Goal: Task Accomplishment & Management: Complete application form

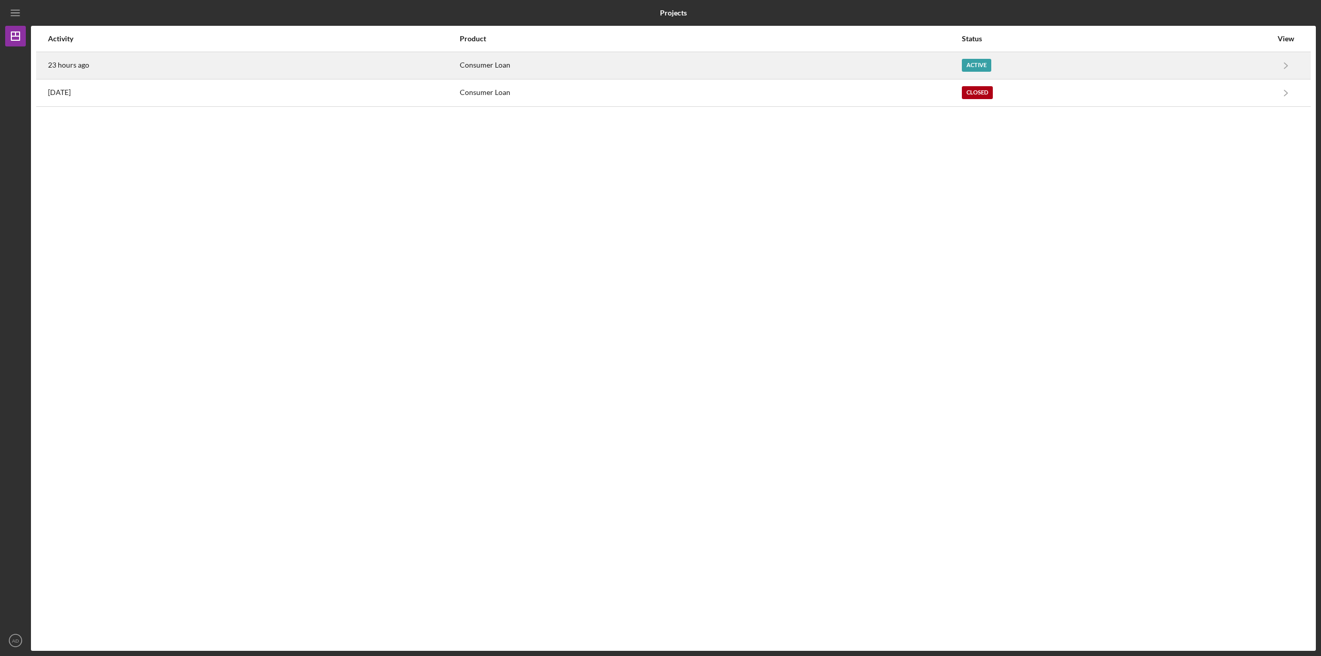
click at [443, 72] on div "23 hours ago" at bounding box center [253, 66] width 411 height 26
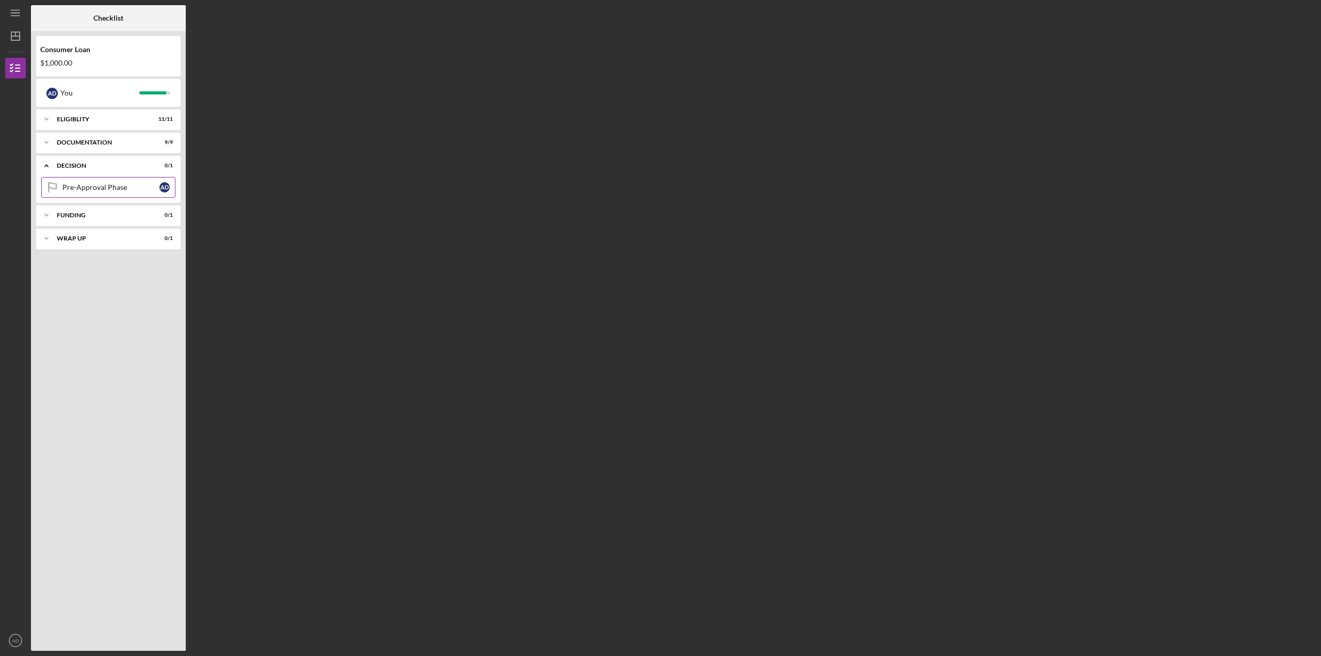
click at [103, 177] on link "Pre-Approval Phase Pre-Approval Phase A D" at bounding box center [108, 187] width 134 height 21
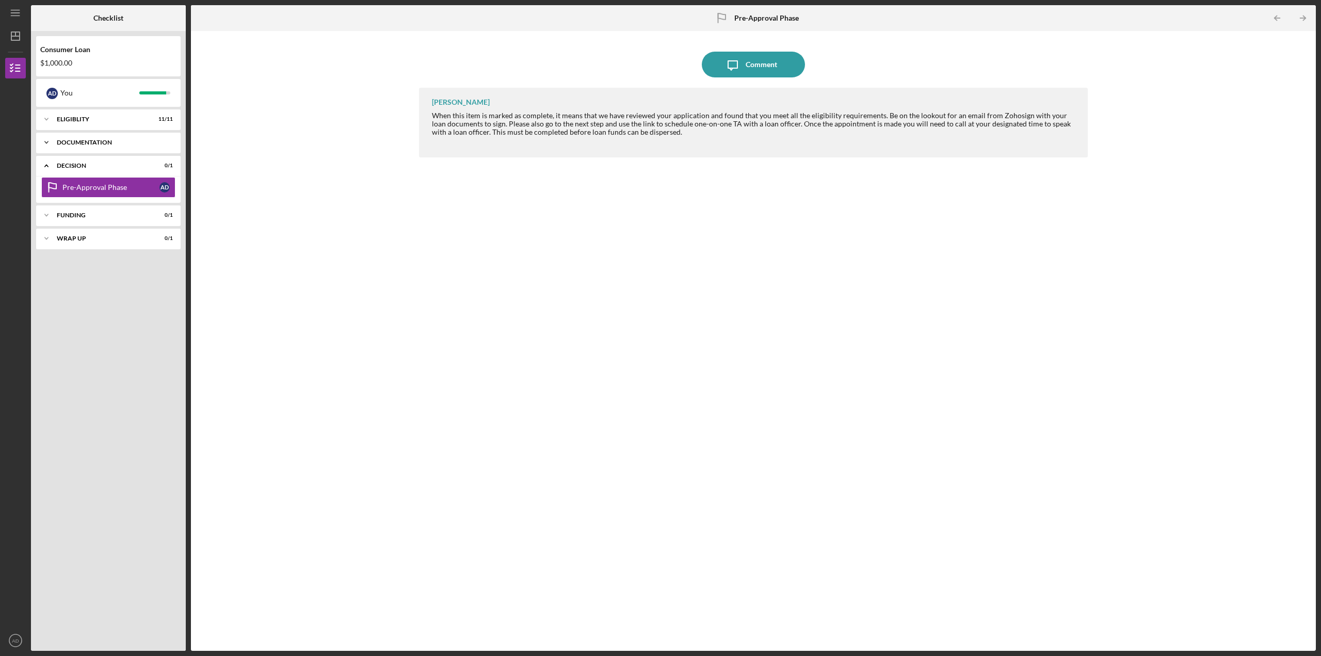
click at [47, 143] on icon "Icon/Expander" at bounding box center [46, 142] width 21 height 21
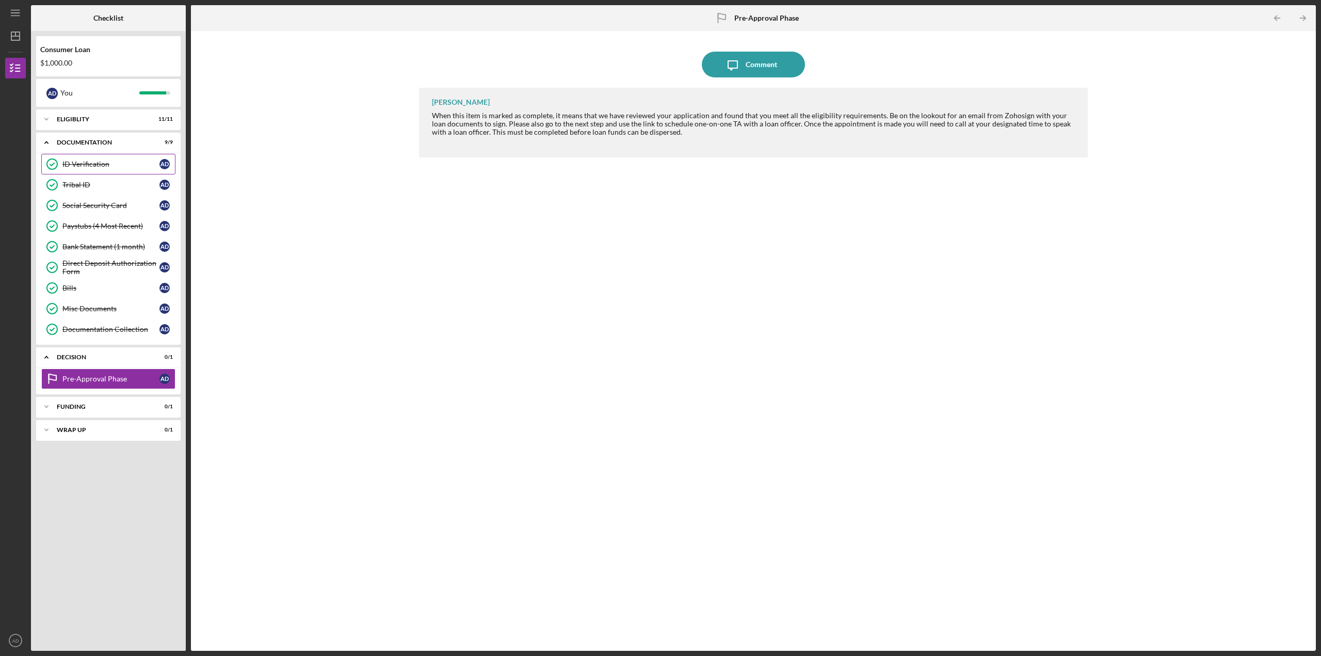
click at [80, 161] on div "ID Verification" at bounding box center [110, 164] width 97 height 8
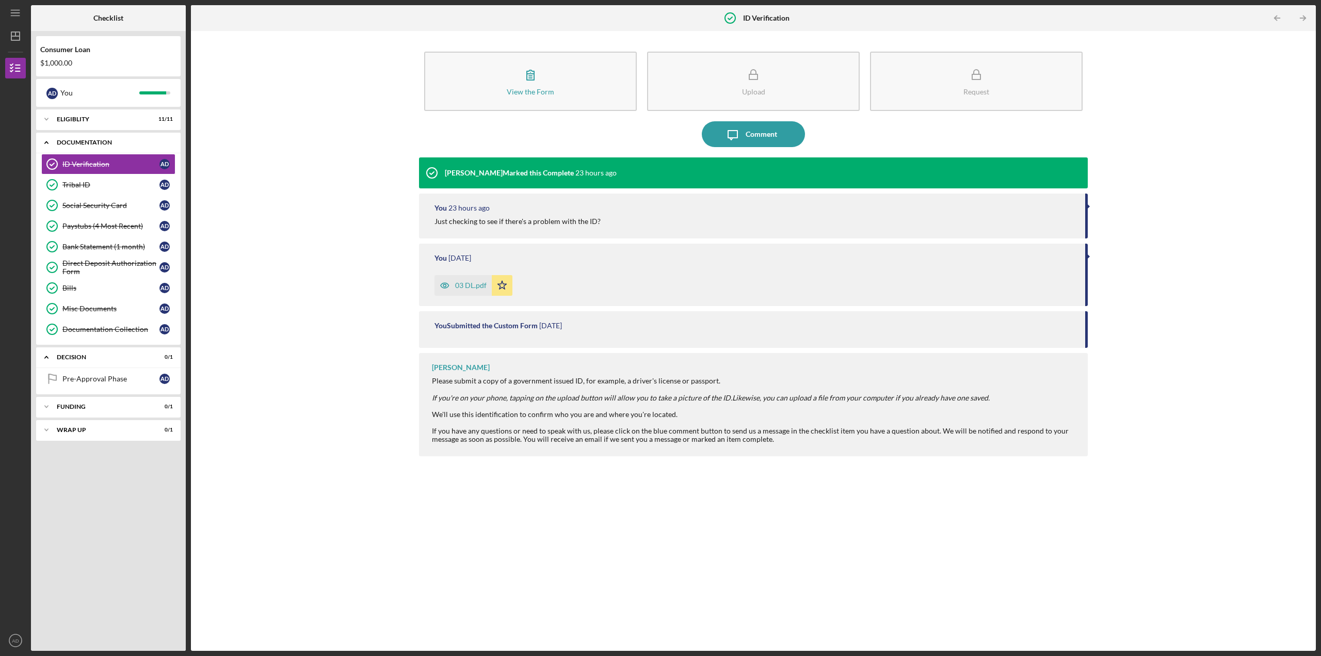
drag, startPoint x: 48, startPoint y: 141, endPoint x: 71, endPoint y: 139, distance: 22.3
click at [48, 141] on icon "Icon/Expander" at bounding box center [46, 142] width 21 height 21
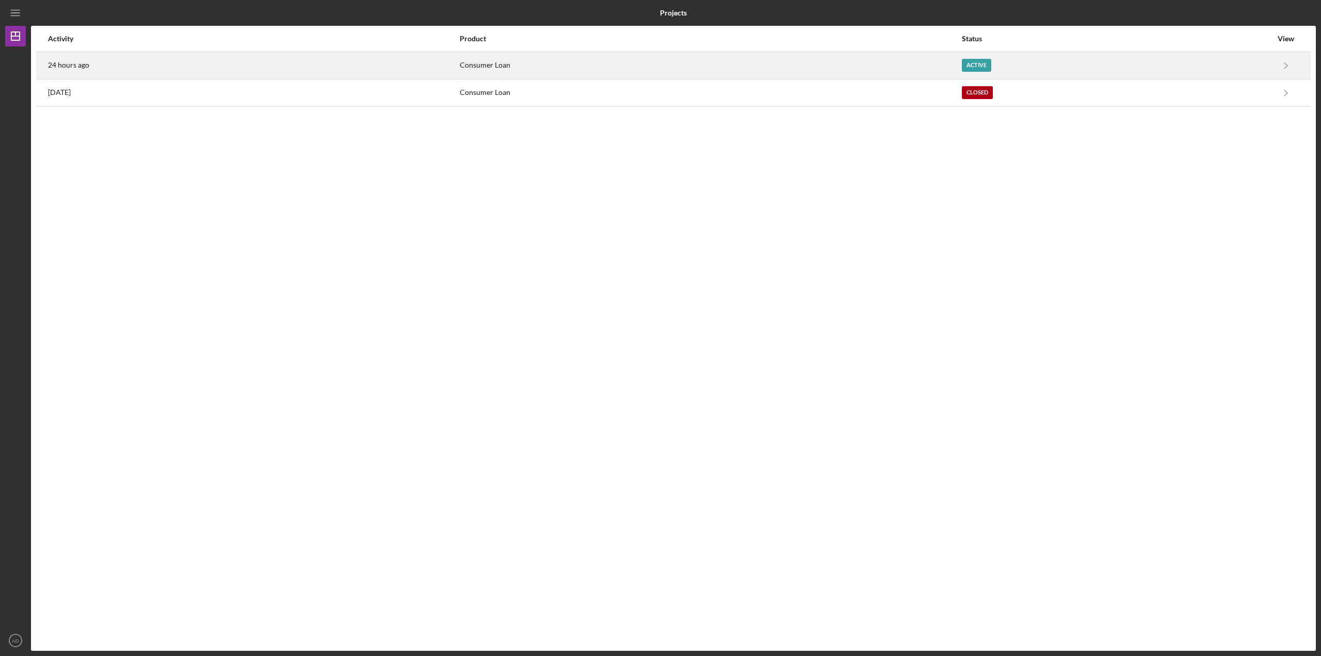
click at [961, 71] on div "Consumer Loan" at bounding box center [710, 66] width 501 height 26
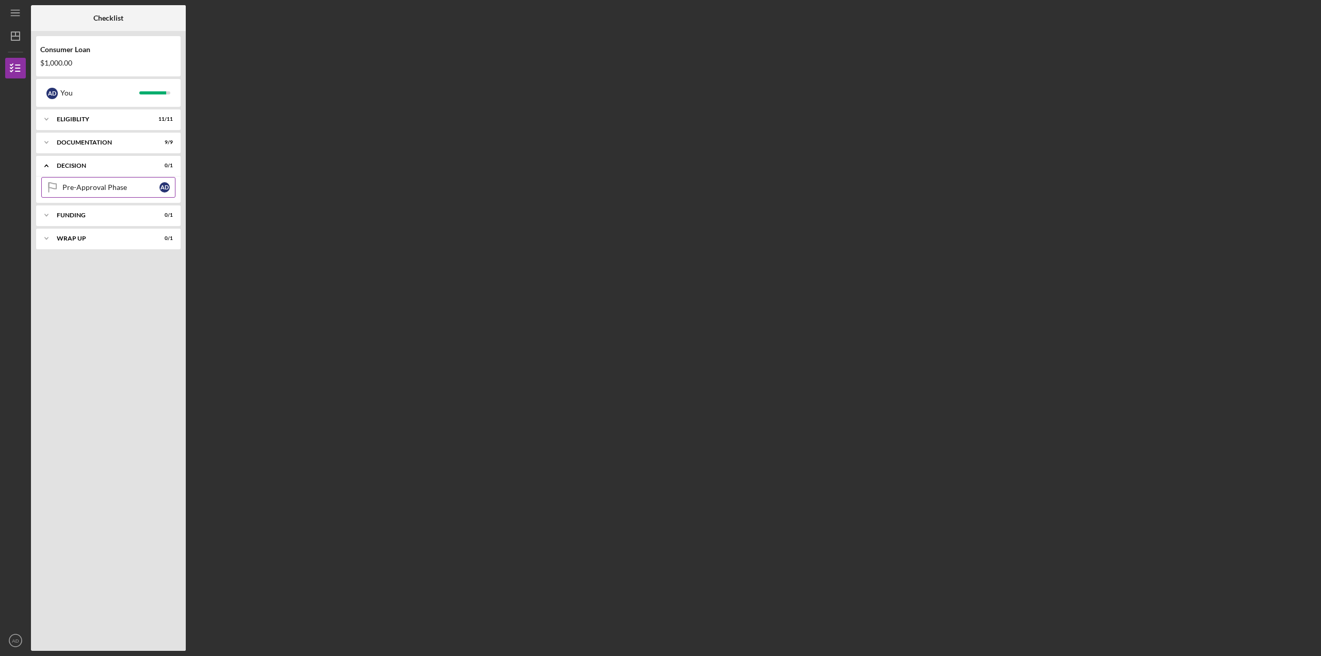
click at [100, 181] on link "Pre-Approval Phase Pre-Approval Phase A D" at bounding box center [108, 187] width 134 height 21
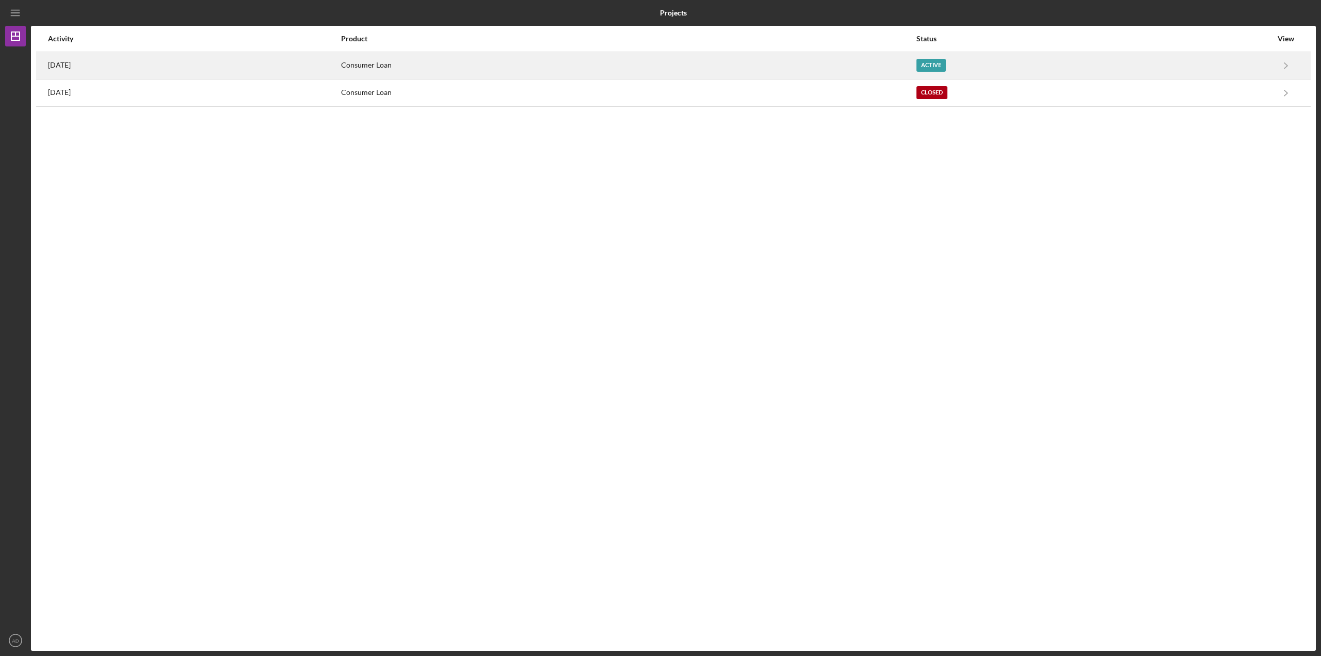
click at [340, 63] on div "[DATE]" at bounding box center [194, 66] width 292 height 26
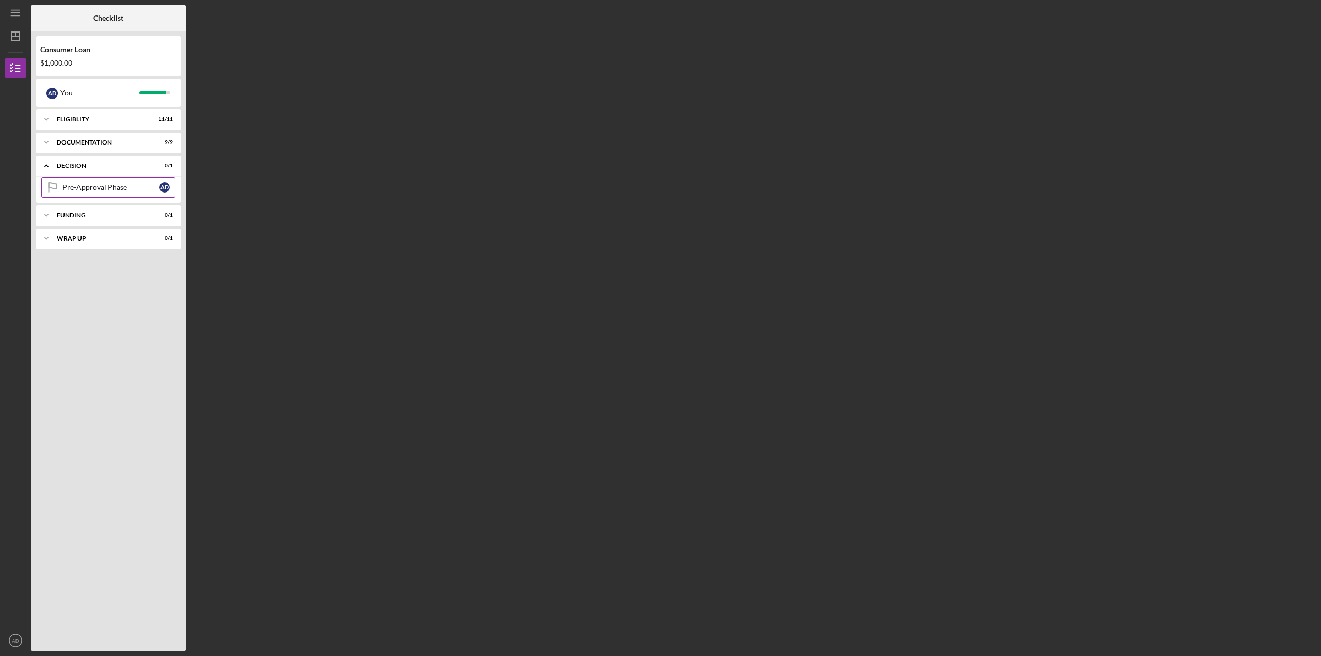
click at [84, 187] on div "Pre-Approval Phase" at bounding box center [110, 187] width 97 height 8
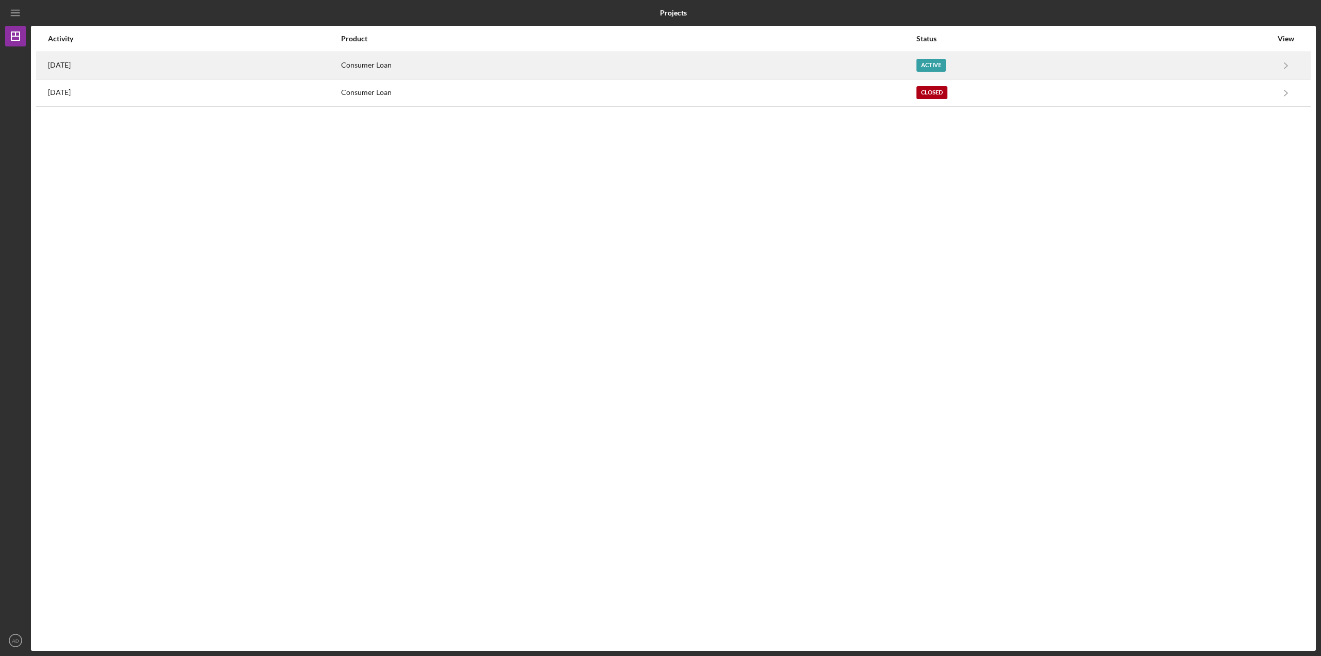
click at [340, 54] on div "[DATE]" at bounding box center [194, 66] width 292 height 26
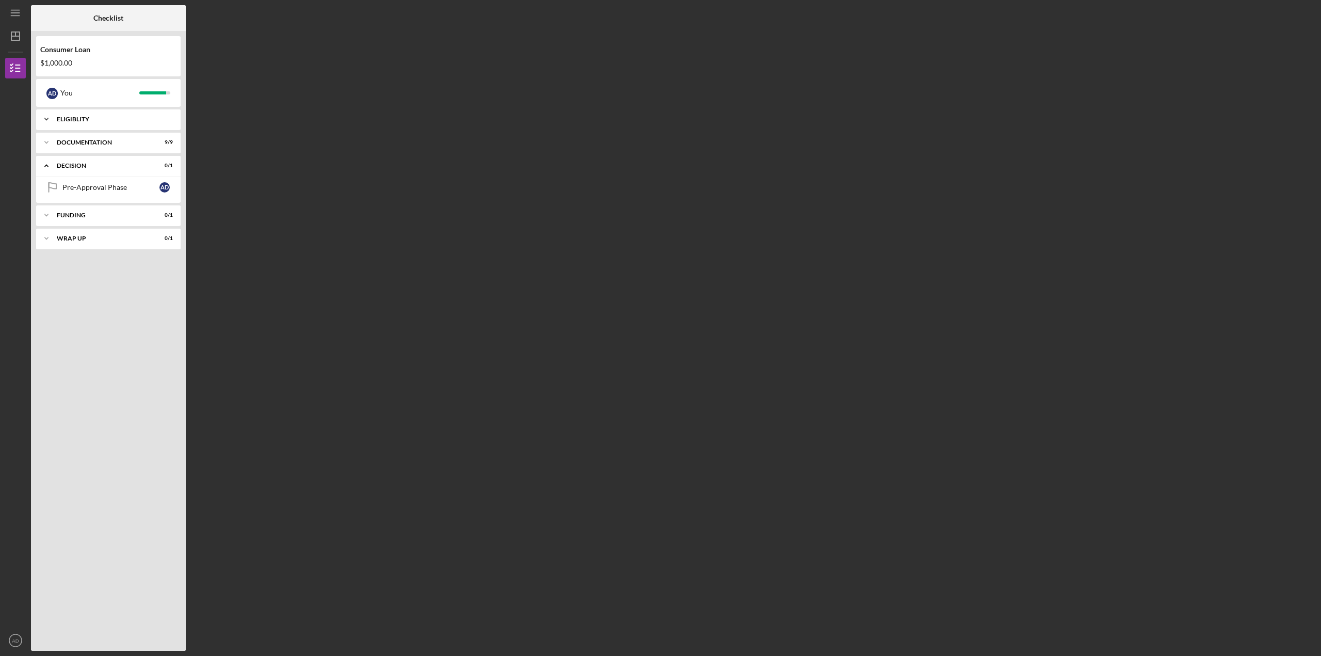
click at [49, 122] on icon "Icon/Expander" at bounding box center [46, 119] width 21 height 21
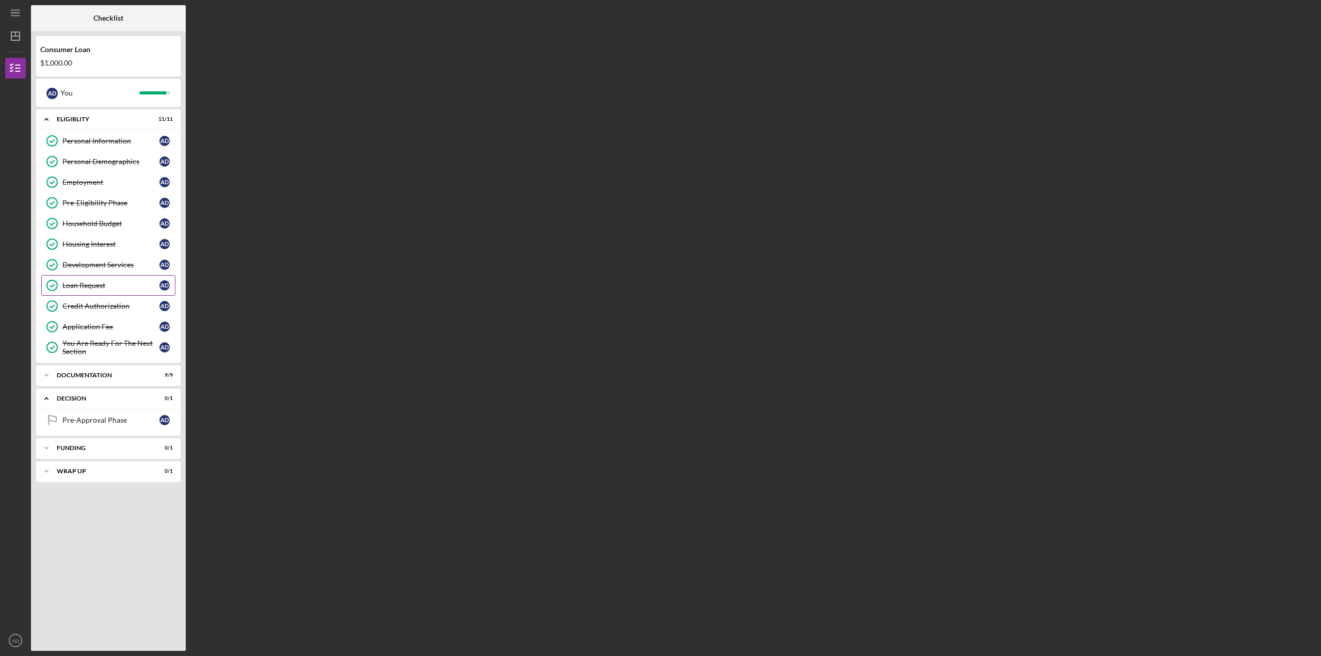
click at [105, 283] on div "Loan Request" at bounding box center [110, 285] width 97 height 8
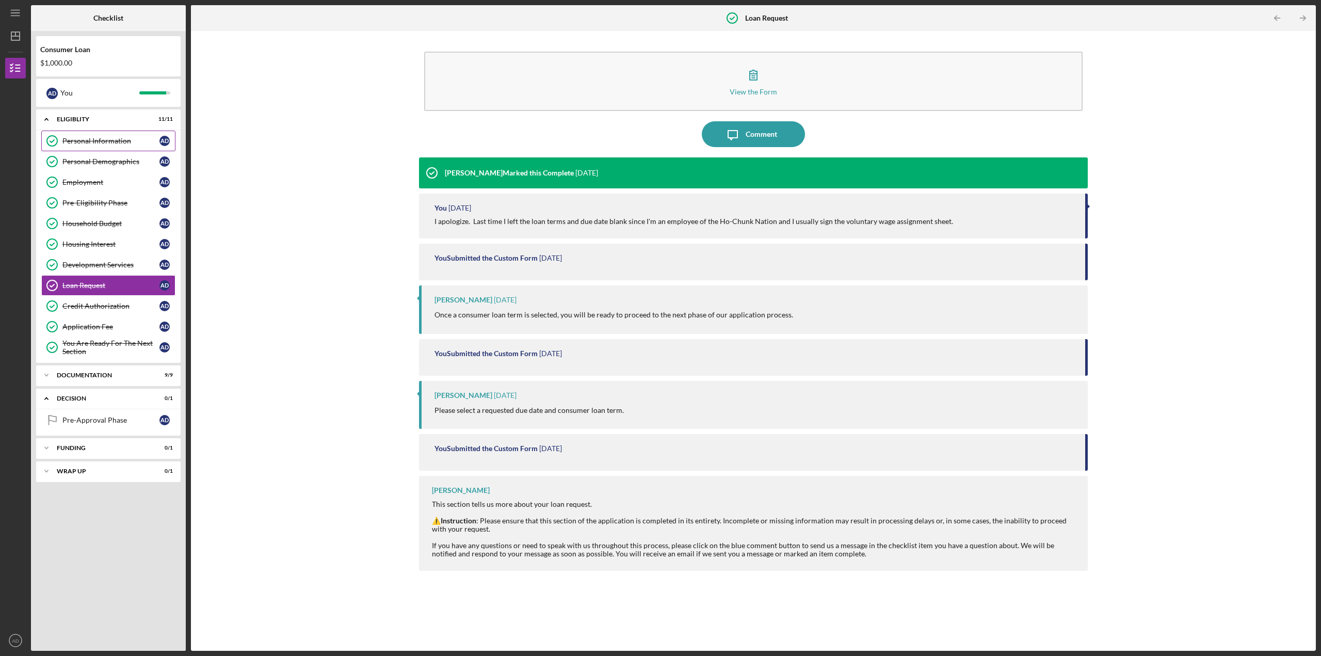
click at [78, 150] on link "Personal Information Personal Information A D" at bounding box center [108, 141] width 134 height 21
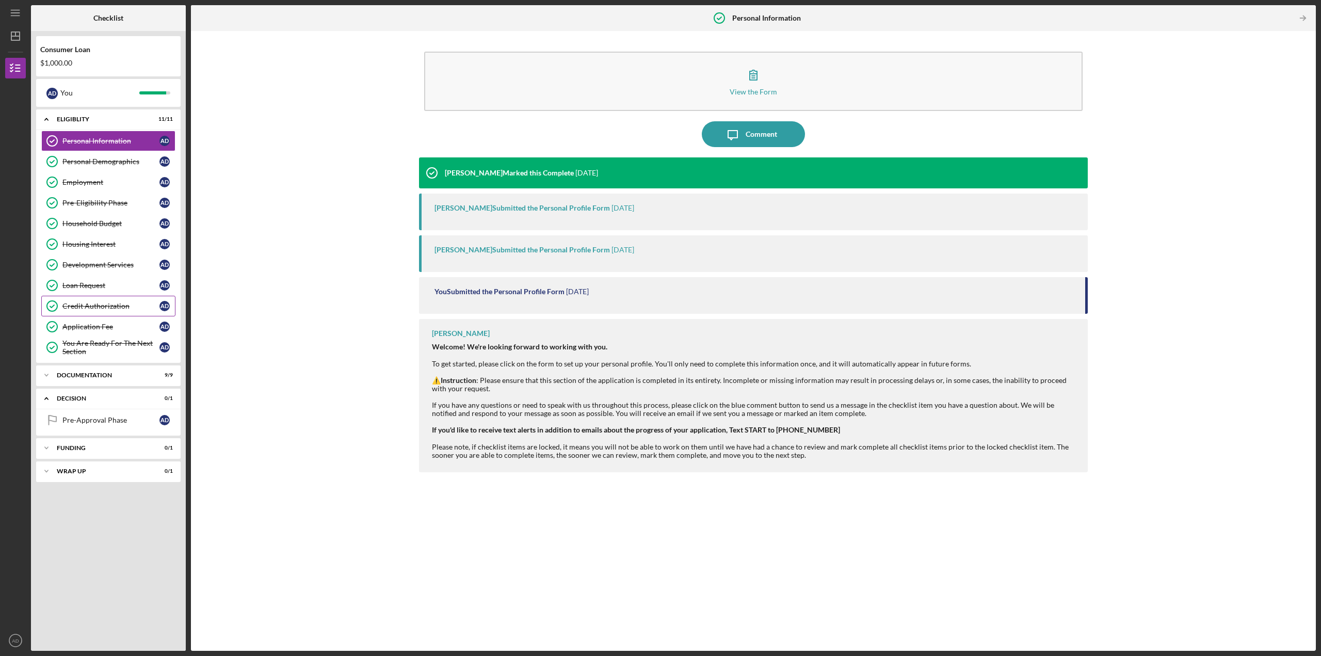
drag, startPoint x: 96, startPoint y: 281, endPoint x: 70, endPoint y: 309, distance: 38.3
click at [70, 309] on div "Credit Authorization" at bounding box center [110, 306] width 97 height 8
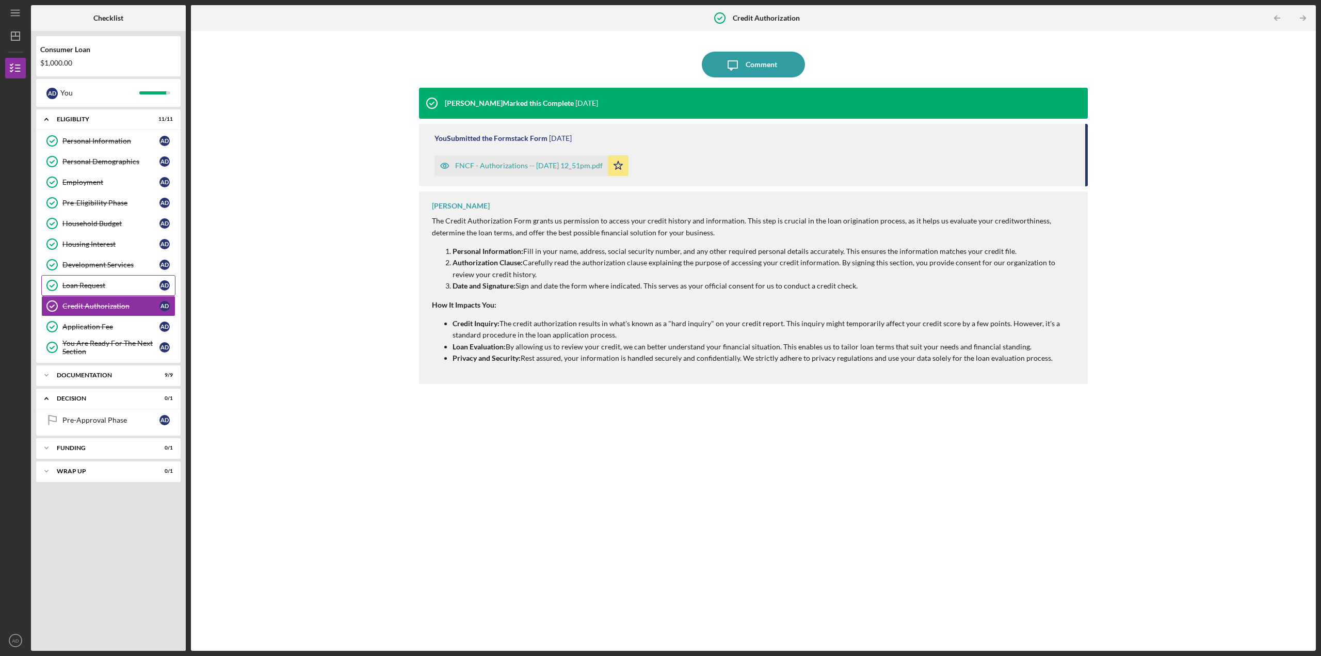
click at [79, 283] on div "Loan Request" at bounding box center [110, 285] width 97 height 8
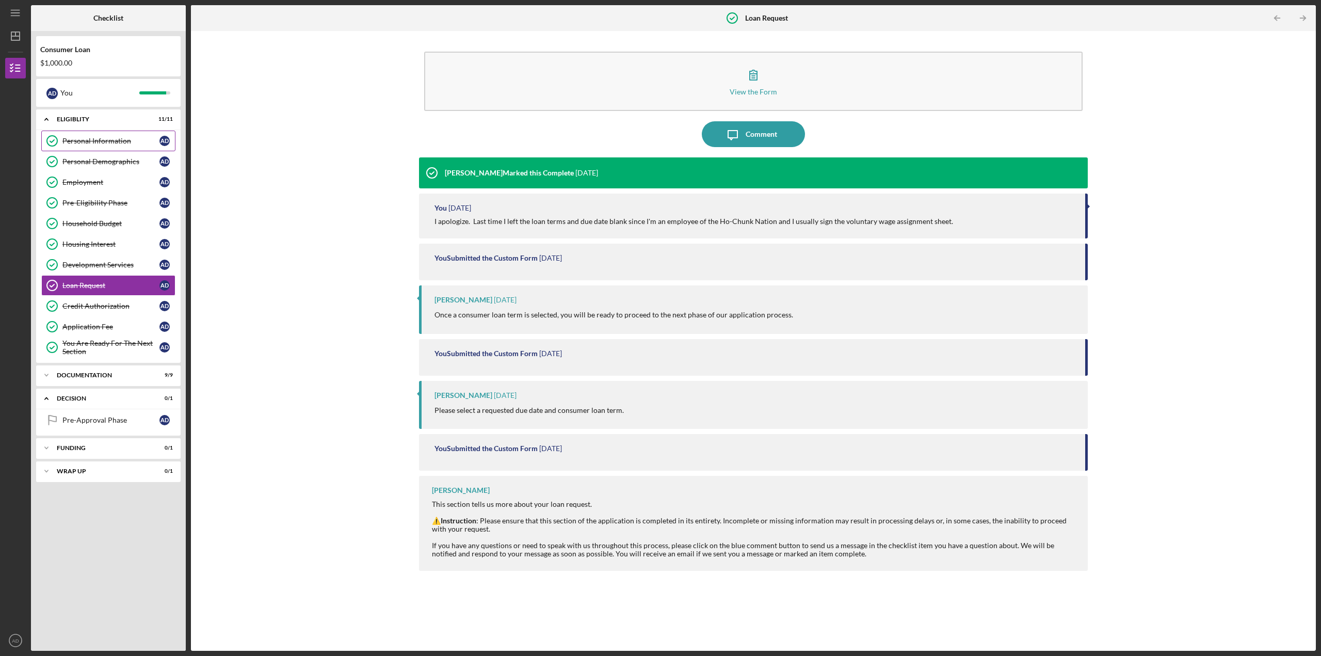
click at [96, 148] on link "Personal Information Personal Information A D" at bounding box center [108, 141] width 134 height 21
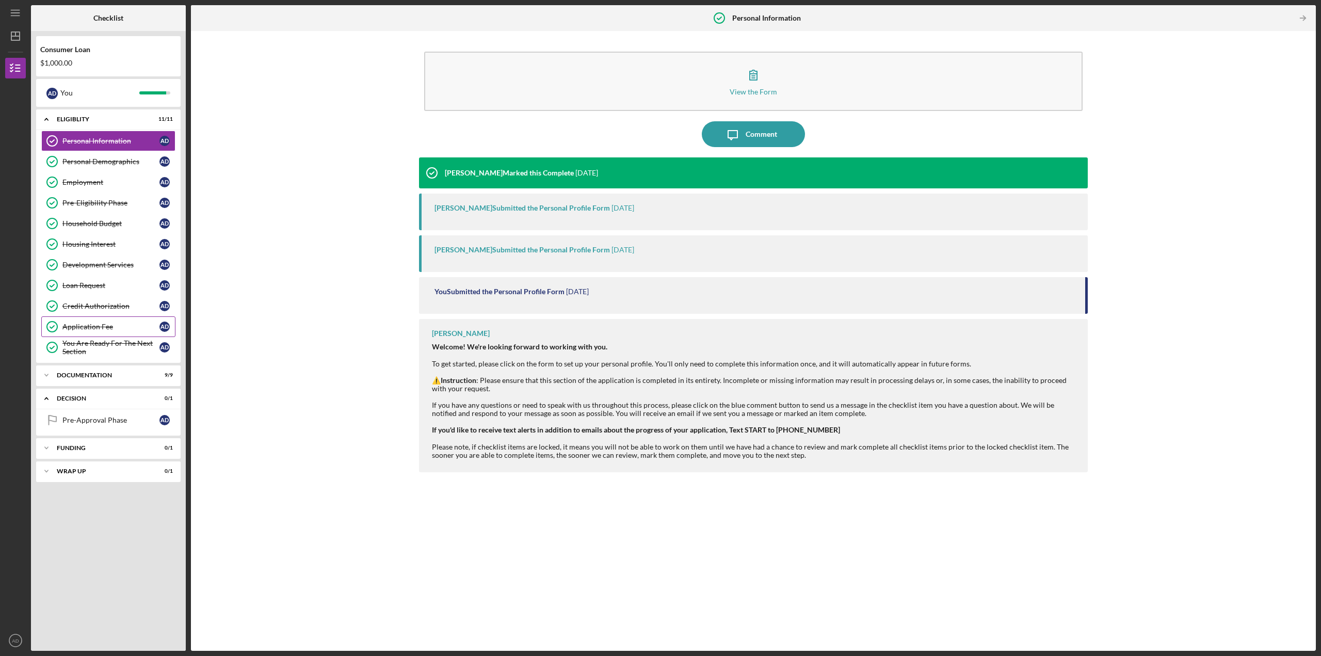
click at [91, 323] on div "Application Fee" at bounding box center [110, 326] width 97 height 8
